Goal: Transaction & Acquisition: Book appointment/travel/reservation

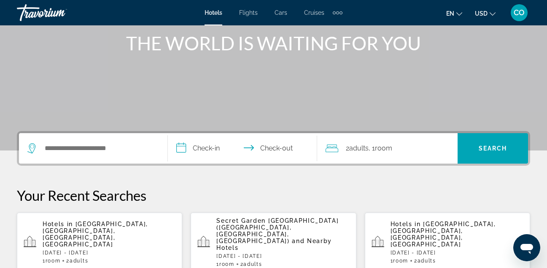
scroll to position [103, 0]
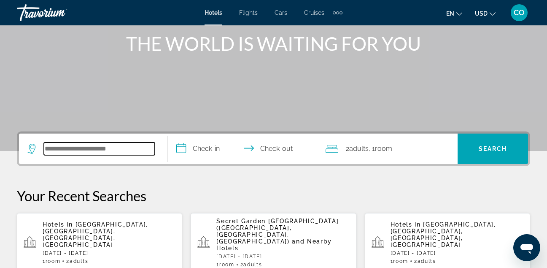
click at [123, 154] on input "Search hotel destination" at bounding box center [99, 148] width 111 height 13
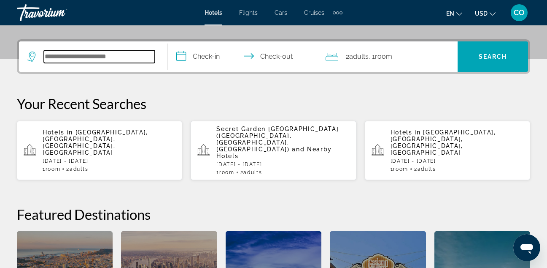
scroll to position [206, 0]
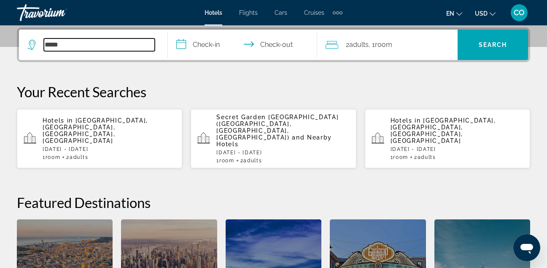
type input "*****"
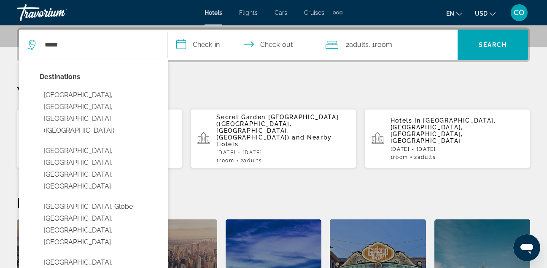
click at [353, 194] on h2 "Featured Destinations" at bounding box center [274, 202] width 514 height 17
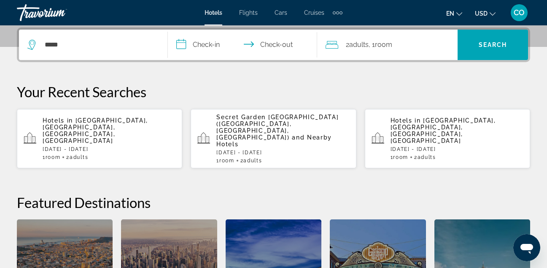
click at [142, 124] on p "Hotels in Miami Beach, Miami, FL, United States" at bounding box center [109, 130] width 133 height 27
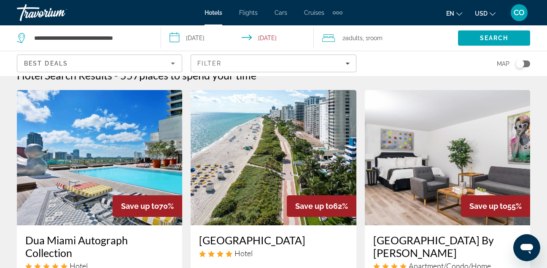
scroll to position [15, 0]
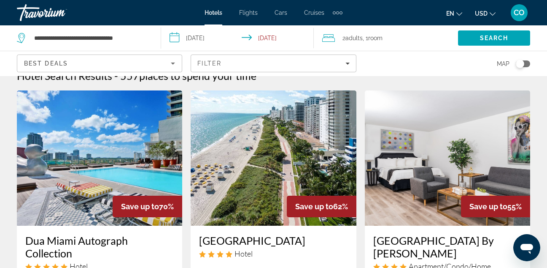
click at [150, 171] on img "Main content" at bounding box center [99, 157] width 165 height 135
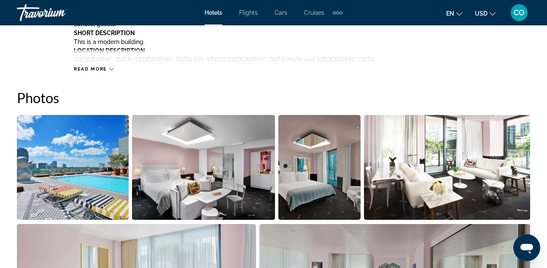
scroll to position [522, 0]
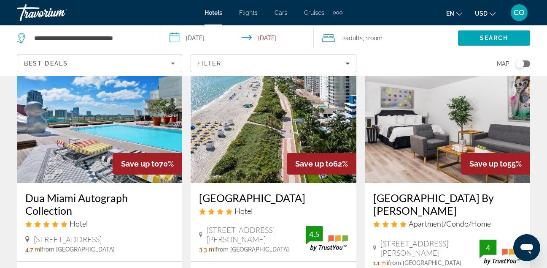
scroll to position [56, 0]
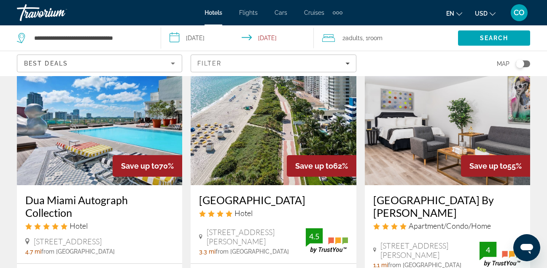
click at [94, 176] on img "Main content" at bounding box center [99, 117] width 165 height 135
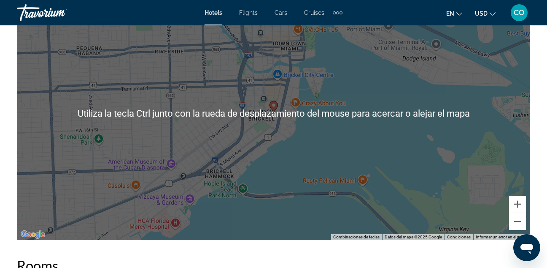
scroll to position [964, 0]
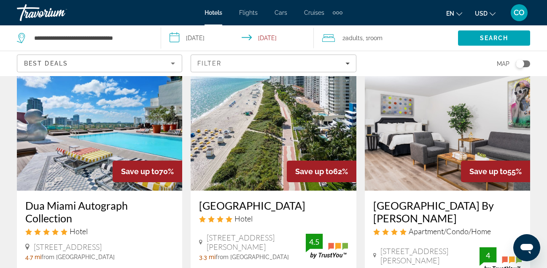
scroll to position [50, 0]
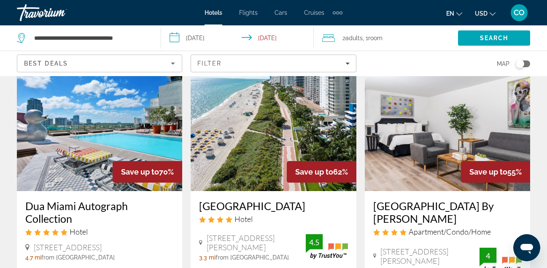
click at [245, 154] on img "Main content" at bounding box center [273, 123] width 165 height 135
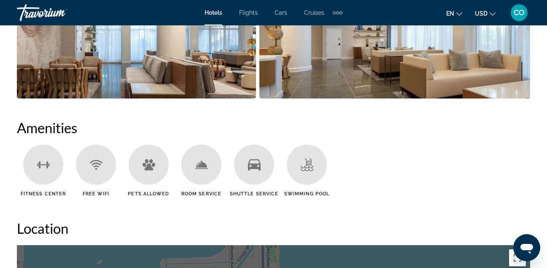
scroll to position [669, 0]
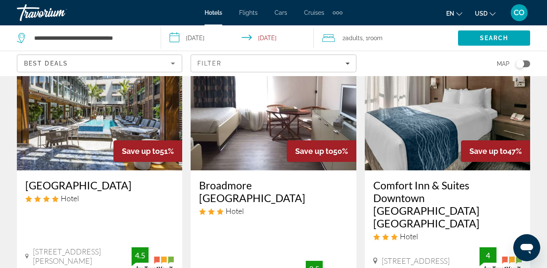
scroll to position [717, 0]
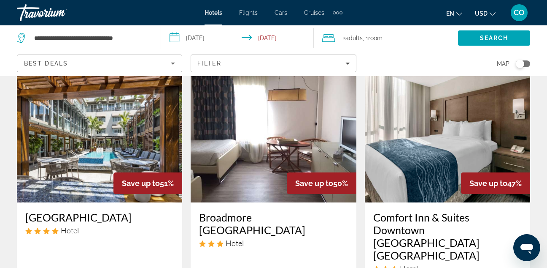
click at [255, 173] on img "Main content" at bounding box center [273, 134] width 165 height 135
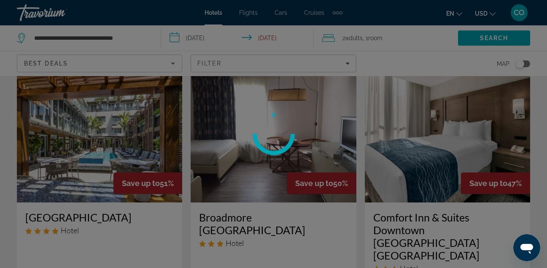
click at [255, 173] on div at bounding box center [273, 134] width 547 height 268
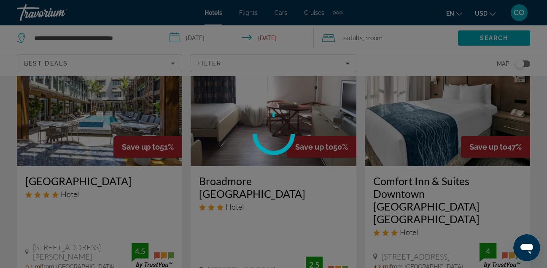
scroll to position [753, 0]
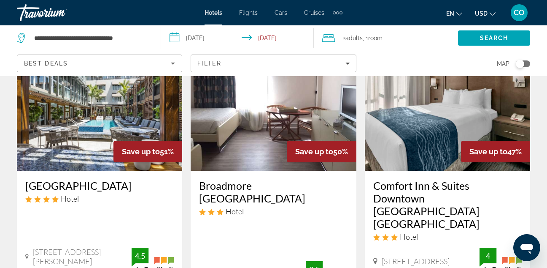
scroll to position [748, 0]
click at [422, 128] on img "Main content" at bounding box center [447, 103] width 165 height 135
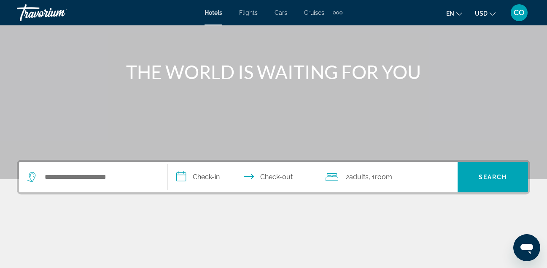
scroll to position [78, 0]
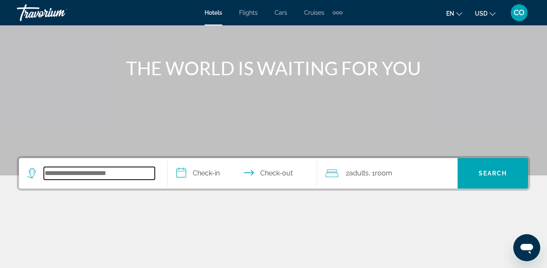
click at [110, 171] on input "Search hotel destination" at bounding box center [99, 173] width 111 height 13
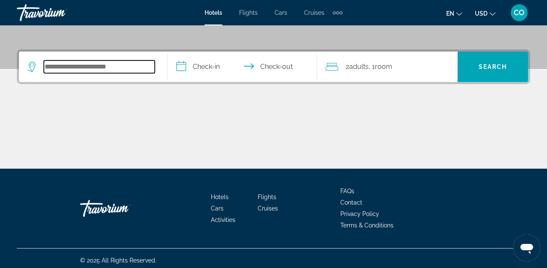
scroll to position [189, 0]
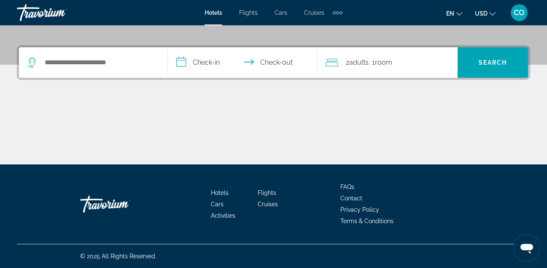
click at [110, 171] on div "Hotels Flights Cars Cruises Activities FAQs Contact Privacy Policy Terms & Cond…" at bounding box center [274, 203] width 514 height 79
click at [132, 55] on div "Search widget" at bounding box center [93, 62] width 132 height 30
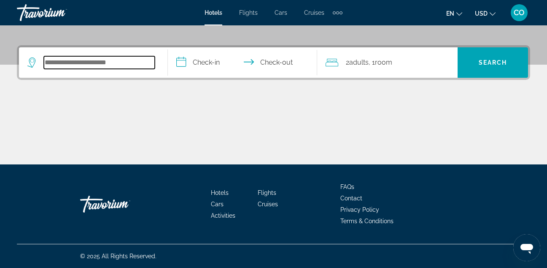
click at [127, 63] on input "Search hotel destination" at bounding box center [99, 62] width 111 height 13
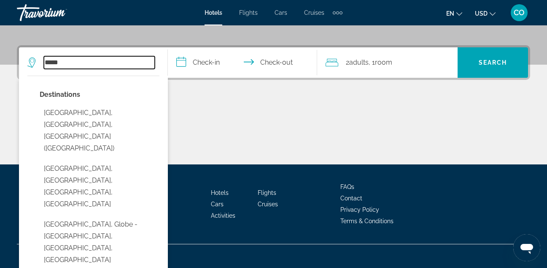
type input "*****"
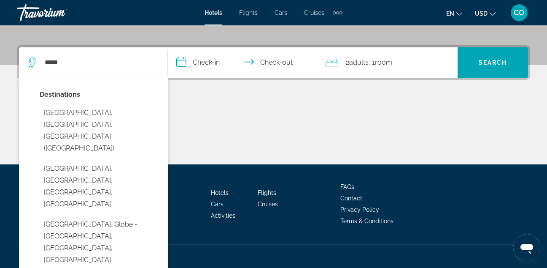
click at [212, 62] on input "**********" at bounding box center [244, 63] width 152 height 33
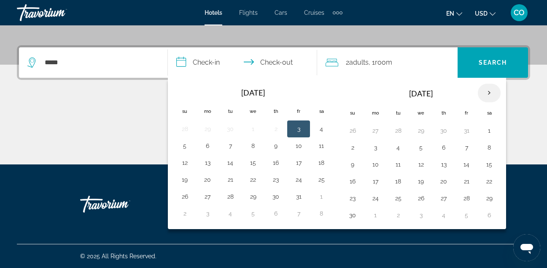
click at [492, 100] on th "Next month" at bounding box center [489, 93] width 23 height 19
click at [361, 197] on td "28" at bounding box center [352, 198] width 23 height 17
click at [383, 198] on td "29" at bounding box center [375, 198] width 23 height 17
click at [356, 196] on button "28" at bounding box center [353, 198] width 14 height 12
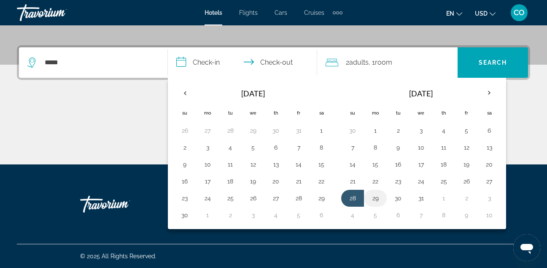
click at [372, 198] on button "29" at bounding box center [376, 198] width 14 height 12
type input "**********"
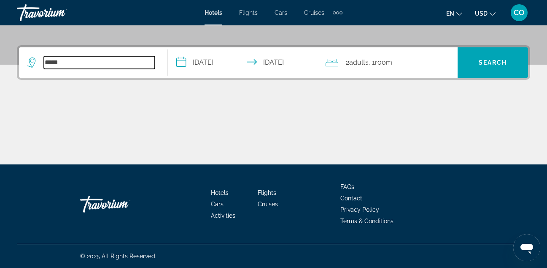
click at [154, 66] on input "*****" at bounding box center [99, 62] width 111 height 13
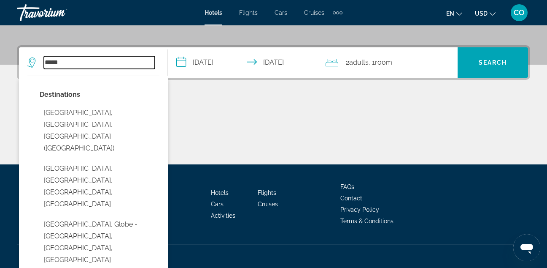
scroll to position [206, 0]
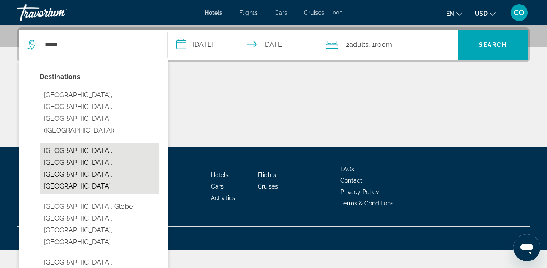
click at [112, 143] on button "Miami Beach, Miami, FL, United States" at bounding box center [100, 168] width 120 height 51
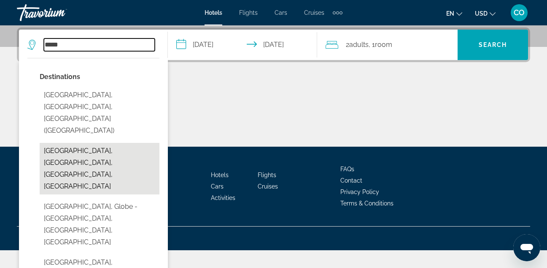
type input "**********"
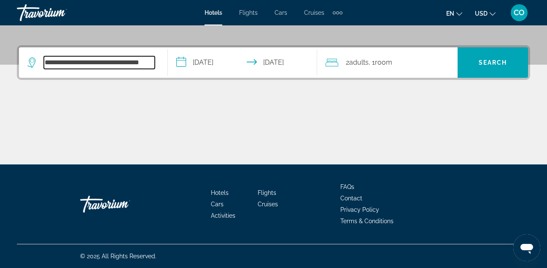
scroll to position [189, 0]
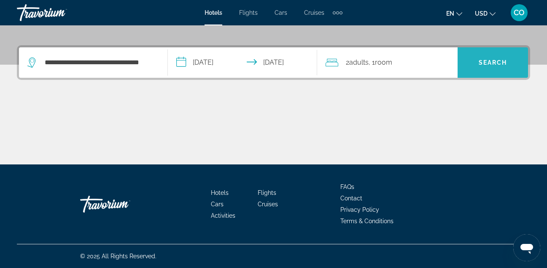
click at [465, 56] on span "Search" at bounding box center [493, 62] width 70 height 20
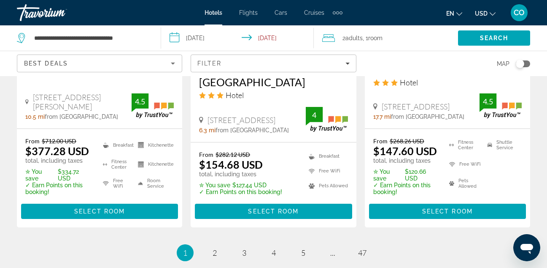
scroll to position [1352, 0]
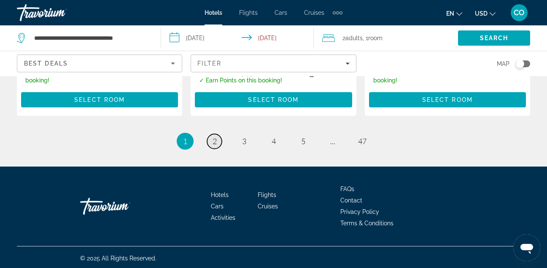
click at [219, 135] on link "page 2" at bounding box center [214, 141] width 15 height 15
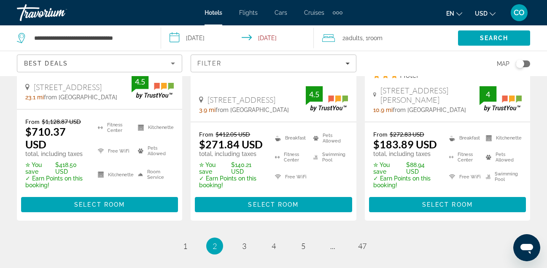
scroll to position [1246, 0]
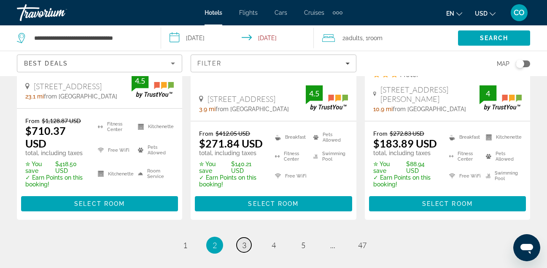
click at [246, 240] on span "3" at bounding box center [244, 244] width 4 height 9
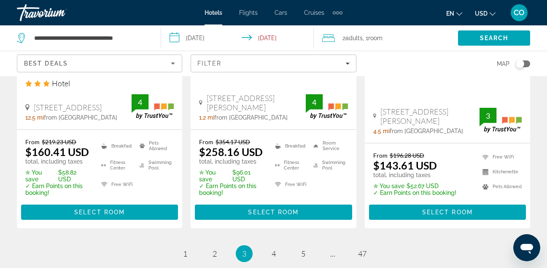
scroll to position [1237, 0]
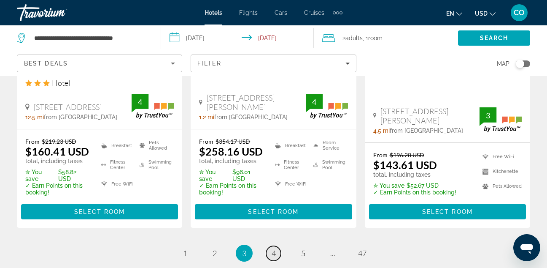
click at [274, 248] on span "4" at bounding box center [274, 252] width 4 height 9
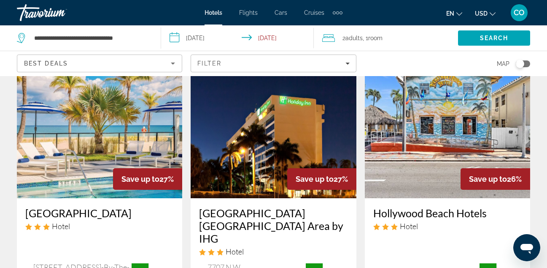
scroll to position [41, 0]
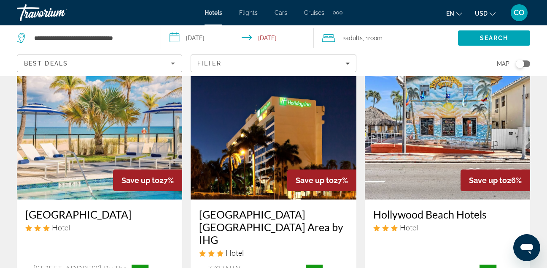
click at [249, 145] on img "Main content" at bounding box center [273, 131] width 165 height 135
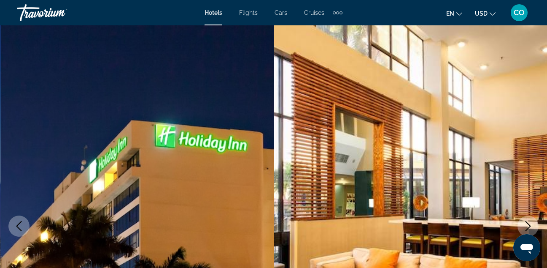
click at [249, 145] on img "Main content" at bounding box center [137, 225] width 274 height 401
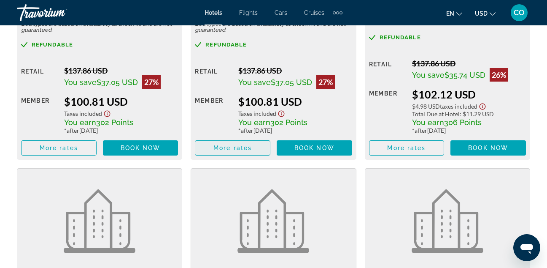
scroll to position [1483, 0]
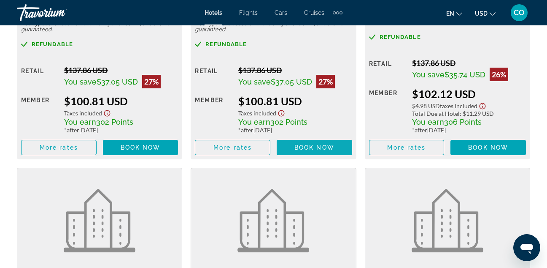
click at [298, 144] on span "Book now" at bounding box center [315, 147] width 40 height 7
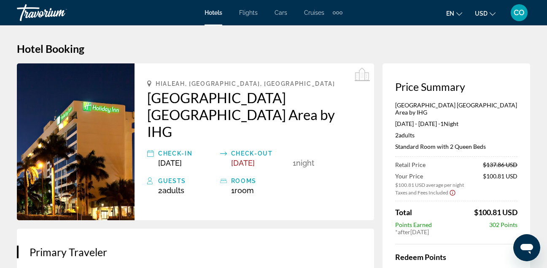
click at [92, 163] on img "Main content" at bounding box center [76, 141] width 118 height 157
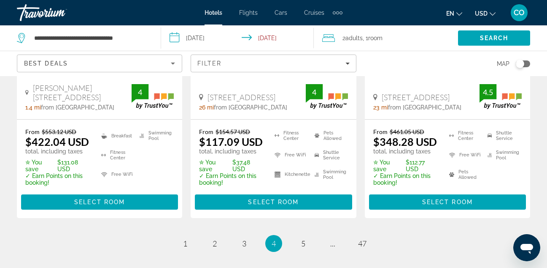
scroll to position [1257, 0]
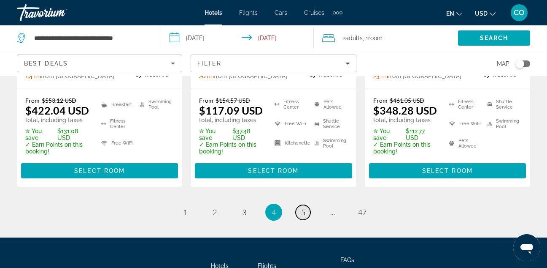
click at [303, 207] on span "5" at bounding box center [303, 211] width 4 height 9
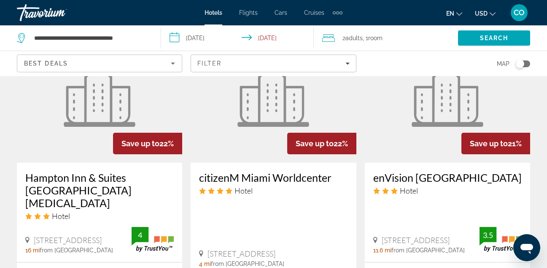
scroll to position [766, 0]
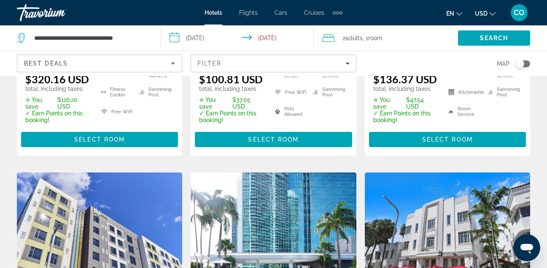
scroll to position [285, 0]
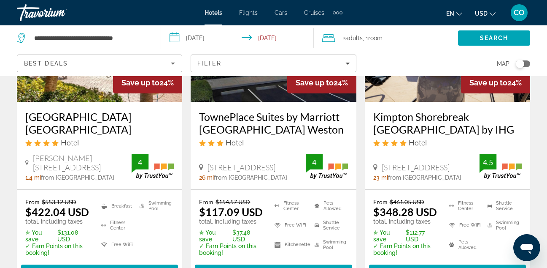
scroll to position [1317, 0]
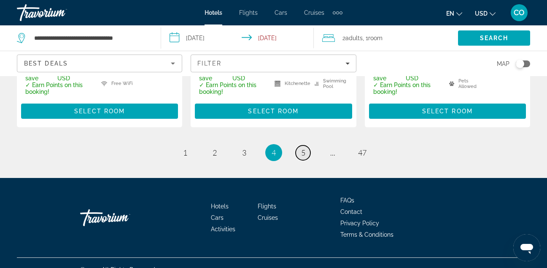
click at [301, 145] on link "page 5" at bounding box center [303, 152] width 15 height 15
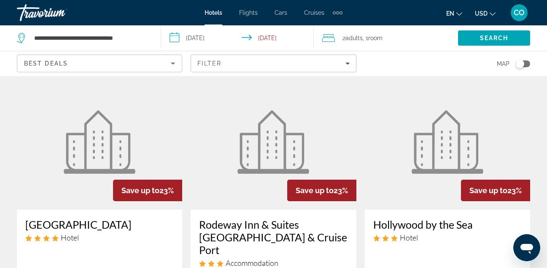
scroll to position [32, 0]
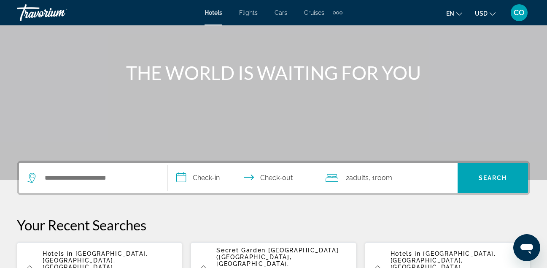
scroll to position [75, 0]
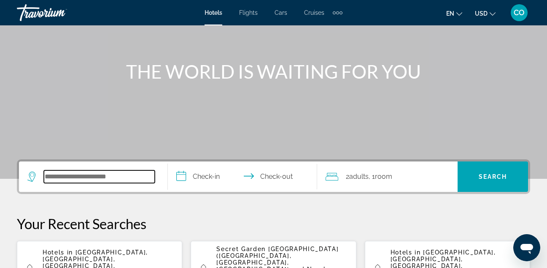
click at [98, 176] on input "Search hotel destination" at bounding box center [99, 176] width 111 height 13
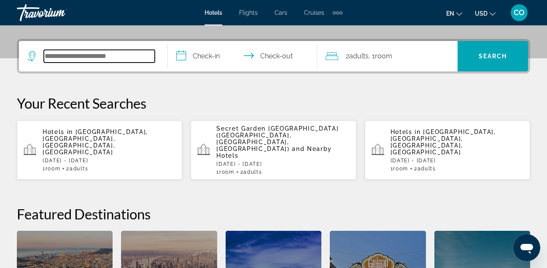
scroll to position [206, 0]
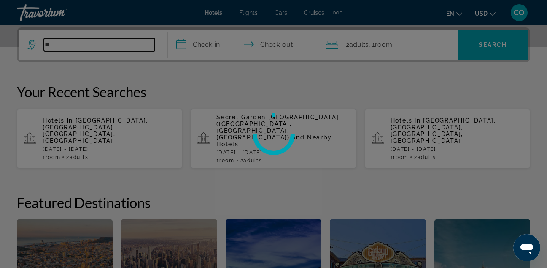
type input "*"
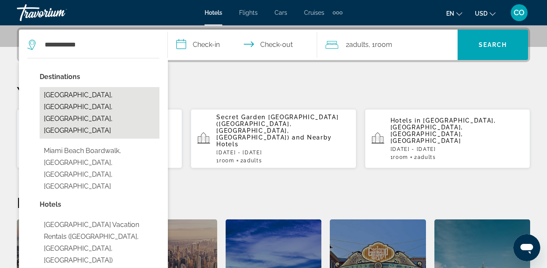
click at [116, 95] on button "[GEOGRAPHIC_DATA], [GEOGRAPHIC_DATA], [GEOGRAPHIC_DATA], [GEOGRAPHIC_DATA]" at bounding box center [100, 112] width 120 height 51
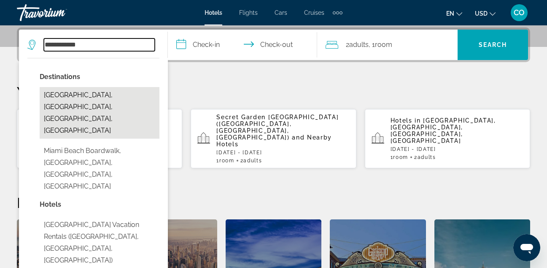
type input "**********"
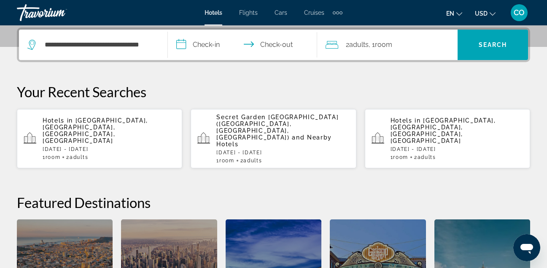
click at [225, 37] on input "**********" at bounding box center [244, 46] width 152 height 33
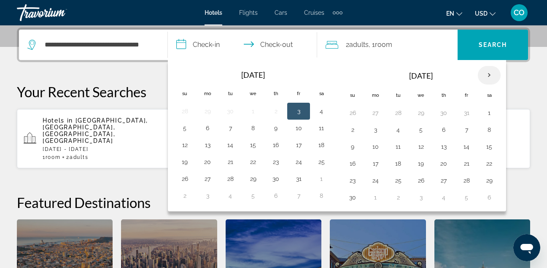
click at [489, 76] on th "Next month" at bounding box center [489, 75] width 23 height 19
click at [352, 184] on button "28" at bounding box center [353, 180] width 14 height 12
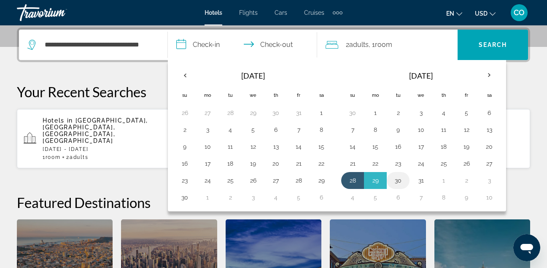
click at [388, 178] on td "30" at bounding box center [398, 180] width 23 height 17
click at [376, 180] on button "29" at bounding box center [376, 180] width 14 height 12
type input "**********"
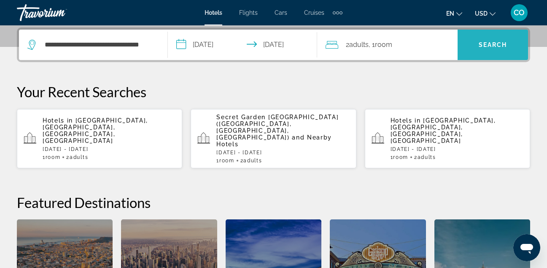
click at [472, 51] on span "Search" at bounding box center [493, 45] width 70 height 20
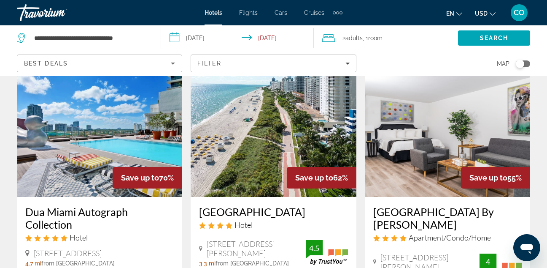
scroll to position [43, 0]
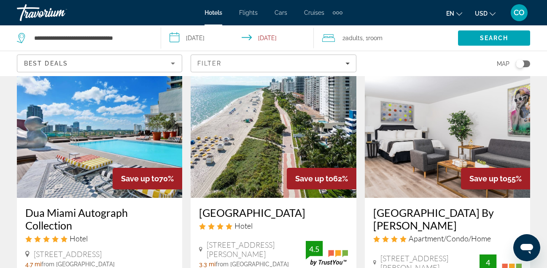
click at [113, 122] on img "Main content" at bounding box center [99, 129] width 165 height 135
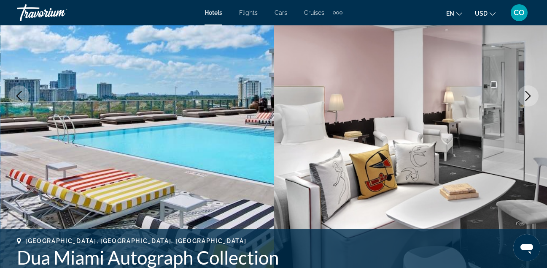
scroll to position [130, 0]
click at [531, 93] on icon "Next image" at bounding box center [528, 95] width 10 height 10
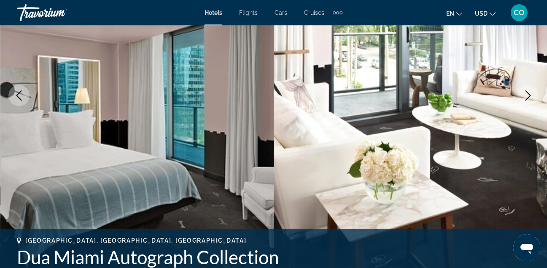
click at [531, 93] on icon "Next image" at bounding box center [528, 95] width 10 height 10
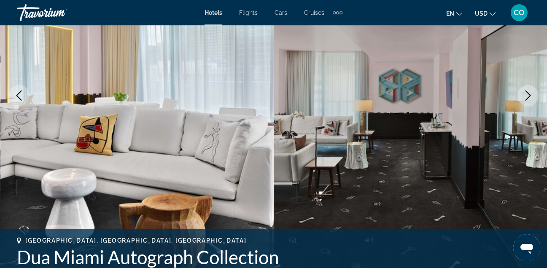
click at [531, 93] on icon "Next image" at bounding box center [528, 95] width 10 height 10
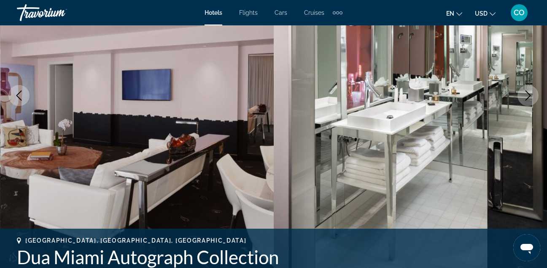
click at [531, 93] on icon "Next image" at bounding box center [528, 95] width 10 height 10
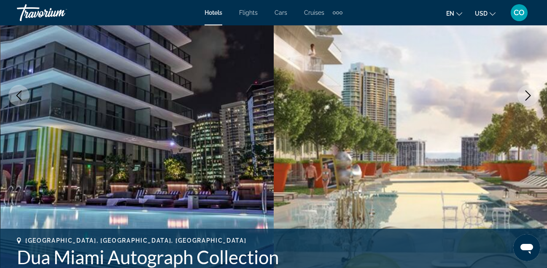
click at [531, 93] on icon "Next image" at bounding box center [528, 95] width 10 height 10
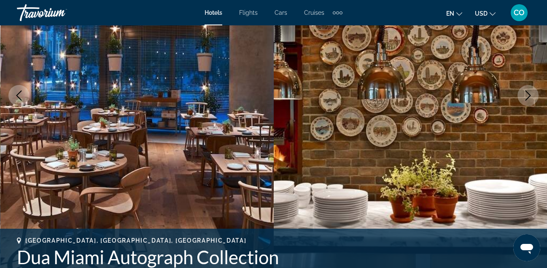
click at [531, 93] on icon "Next image" at bounding box center [528, 95] width 10 height 10
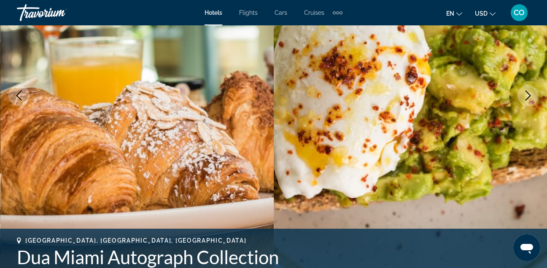
click at [531, 93] on icon "Next image" at bounding box center [528, 95] width 10 height 10
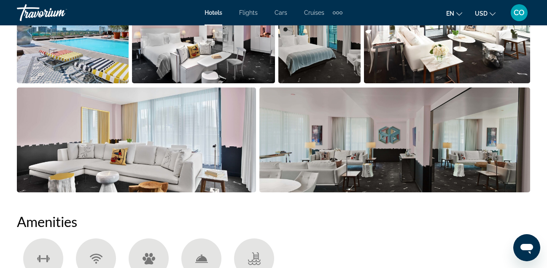
scroll to position [658, 0]
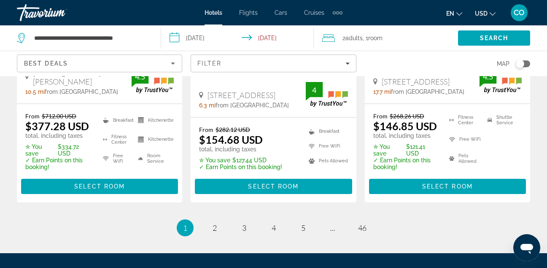
scroll to position [1345, 0]
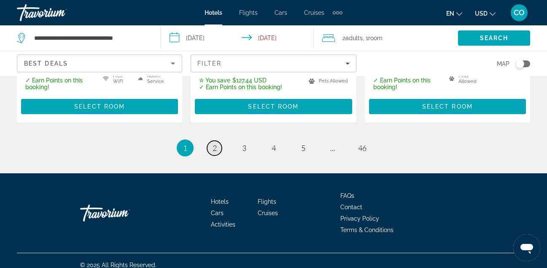
click at [210, 143] on link "page 2" at bounding box center [214, 148] width 15 height 15
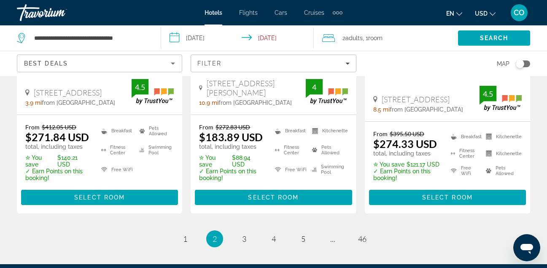
scroll to position [1299, 0]
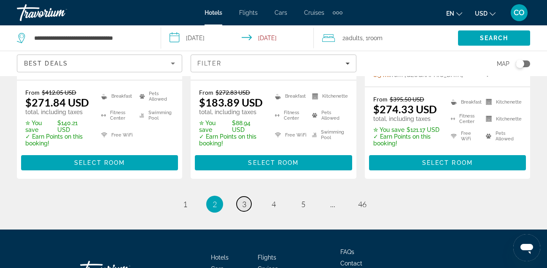
click at [248, 196] on link "page 3" at bounding box center [244, 203] width 15 height 15
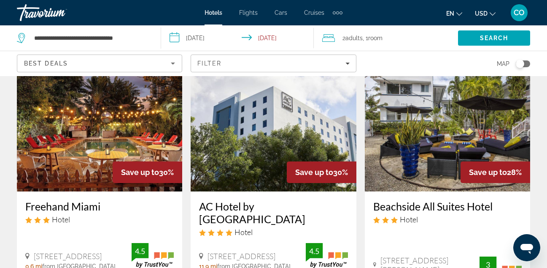
scroll to position [387, 0]
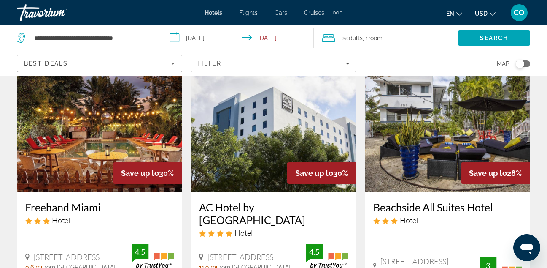
click at [149, 104] on img "Main content" at bounding box center [99, 124] width 165 height 135
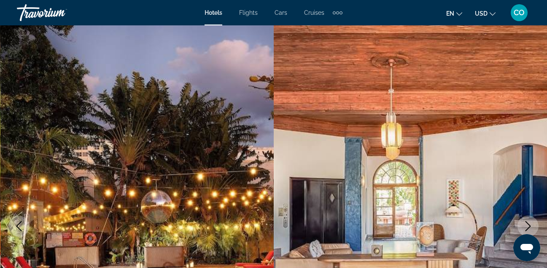
drag, startPoint x: 160, startPoint y: 139, endPoint x: 109, endPoint y: 122, distance: 53.9
click at [109, 122] on img "Main content" at bounding box center [137, 225] width 274 height 401
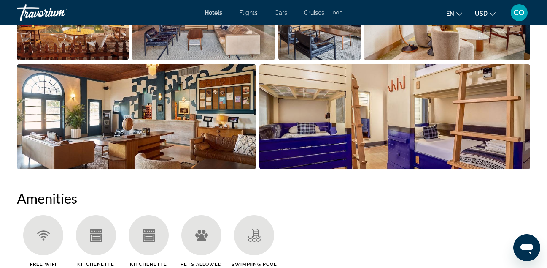
scroll to position [682, 0]
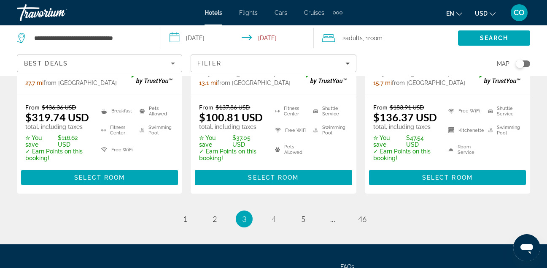
scroll to position [1272, 0]
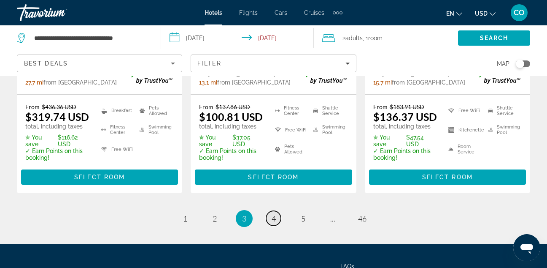
click at [276, 214] on span "4" at bounding box center [274, 218] width 4 height 9
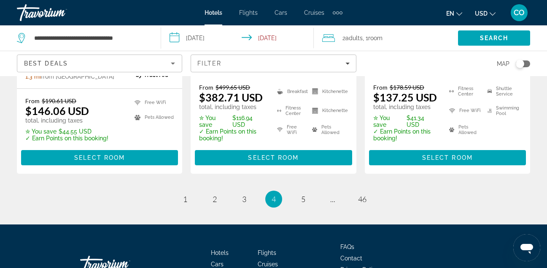
scroll to position [1338, 0]
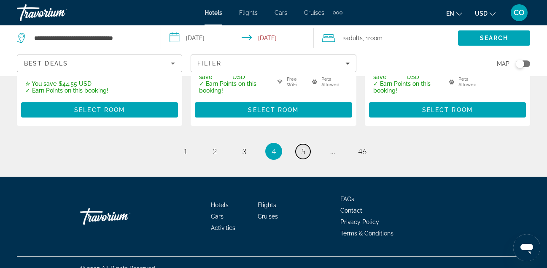
click at [303, 146] on span "5" at bounding box center [303, 150] width 4 height 9
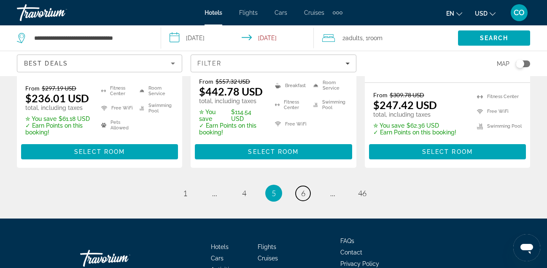
scroll to position [1292, 0]
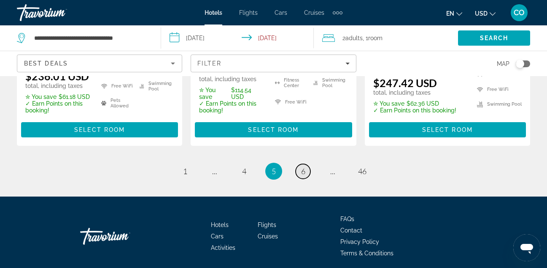
click at [302, 166] on span "6" at bounding box center [303, 170] width 4 height 9
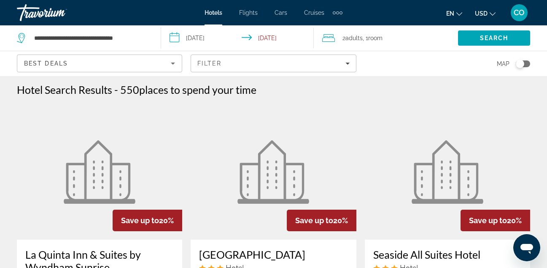
scroll to position [2, 0]
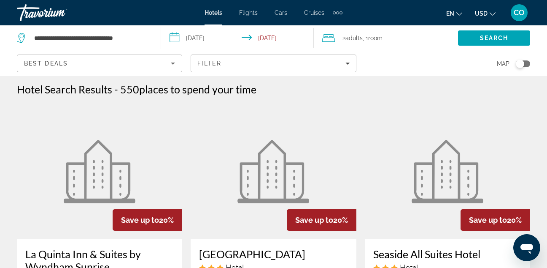
click at [374, 21] on div "en English Español Français Italiano Português русский USD USD ($) MXN (Mex$) C…" at bounding box center [440, 13] width 179 height 18
click at [214, 0] on mat-toolbar "Hotels Flights Cars Cruises Activities Hotels Flights Cars Cruises Activities e…" at bounding box center [273, 12] width 547 height 25
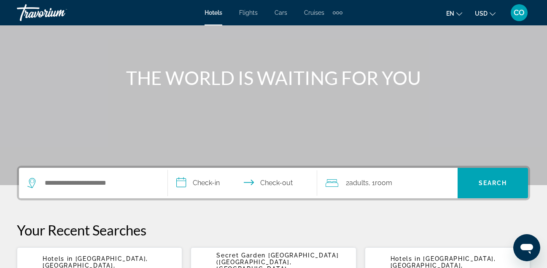
scroll to position [69, 0]
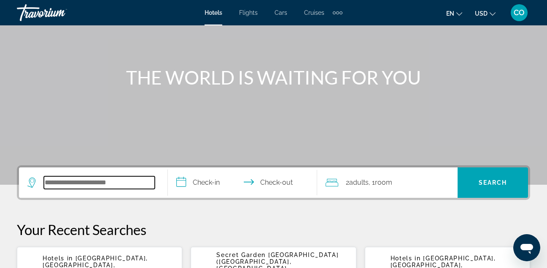
click at [113, 185] on input "Search hotel destination" at bounding box center [99, 182] width 111 height 13
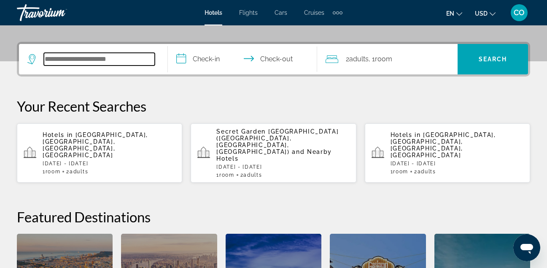
scroll to position [206, 0]
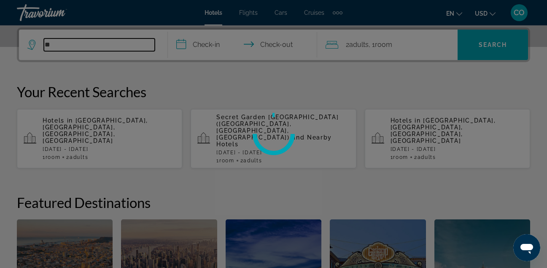
type input "*"
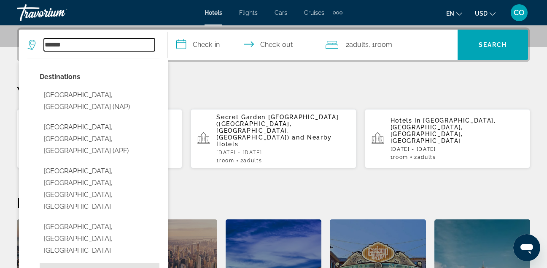
type input "**********"
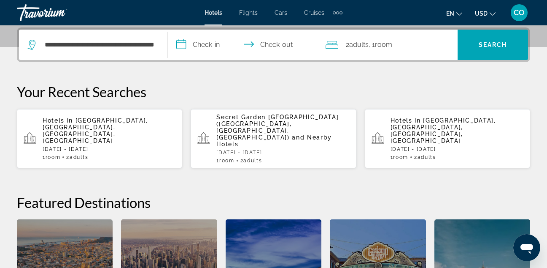
click at [226, 46] on input "**********" at bounding box center [244, 46] width 152 height 33
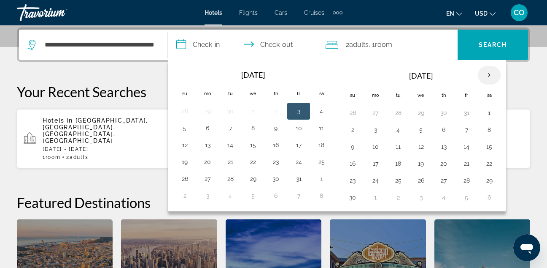
click at [497, 68] on th "Next month" at bounding box center [489, 75] width 23 height 19
click at [354, 174] on button "28" at bounding box center [353, 180] width 14 height 12
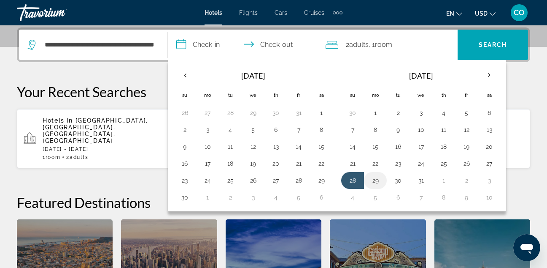
click at [374, 177] on button "29" at bounding box center [376, 180] width 14 height 12
type input "**********"
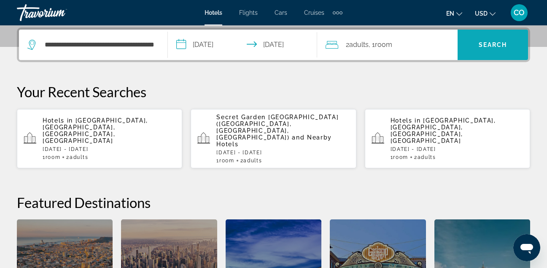
click at [477, 43] on span "Search" at bounding box center [493, 45] width 70 height 20
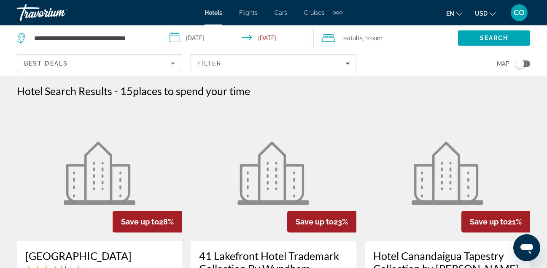
click at [477, 43] on span "Search" at bounding box center [494, 38] width 72 height 20
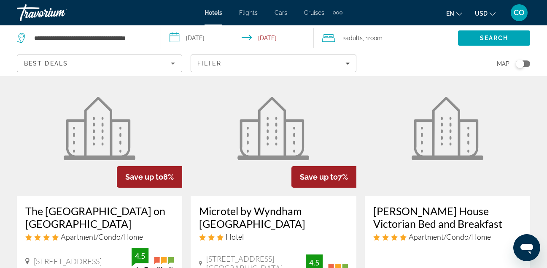
scroll to position [383, 0]
